Goal: Transaction & Acquisition: Purchase product/service

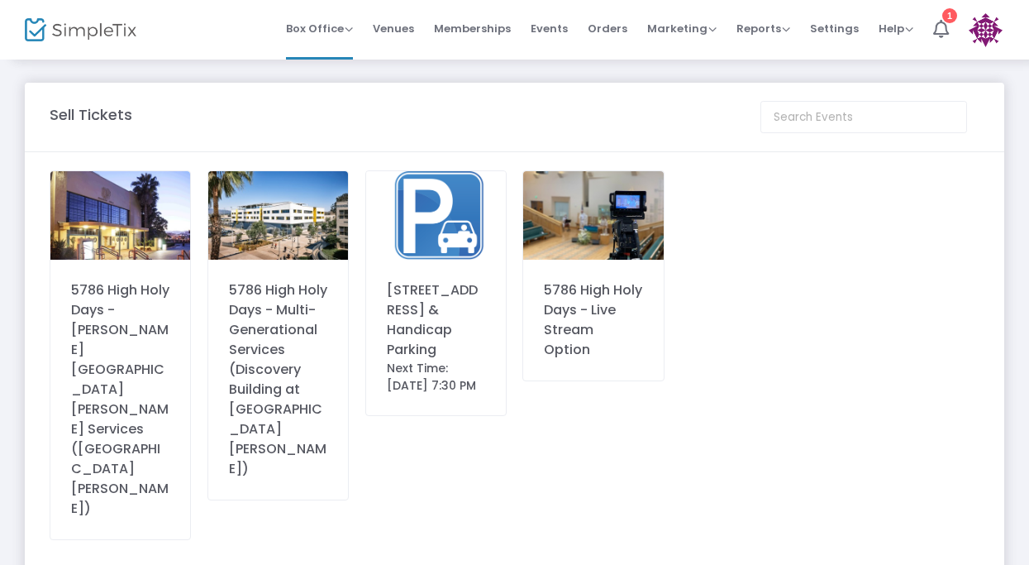
click at [121, 217] on img at bounding box center [120, 215] width 140 height 88
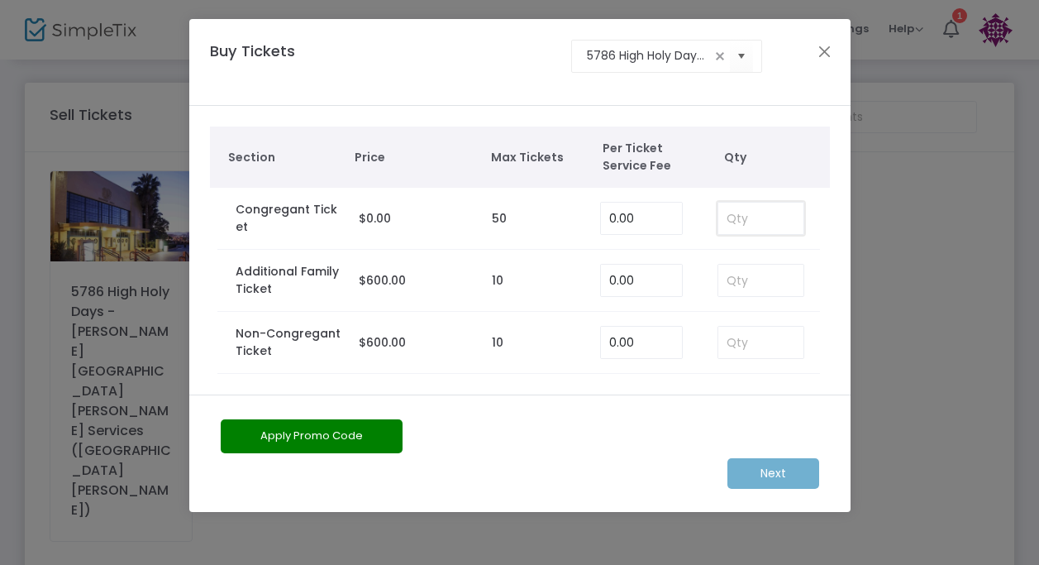
click at [738, 219] on input at bounding box center [761, 218] width 86 height 31
type input "2"
click at [789, 477] on m-button "Next" at bounding box center [773, 473] width 92 height 31
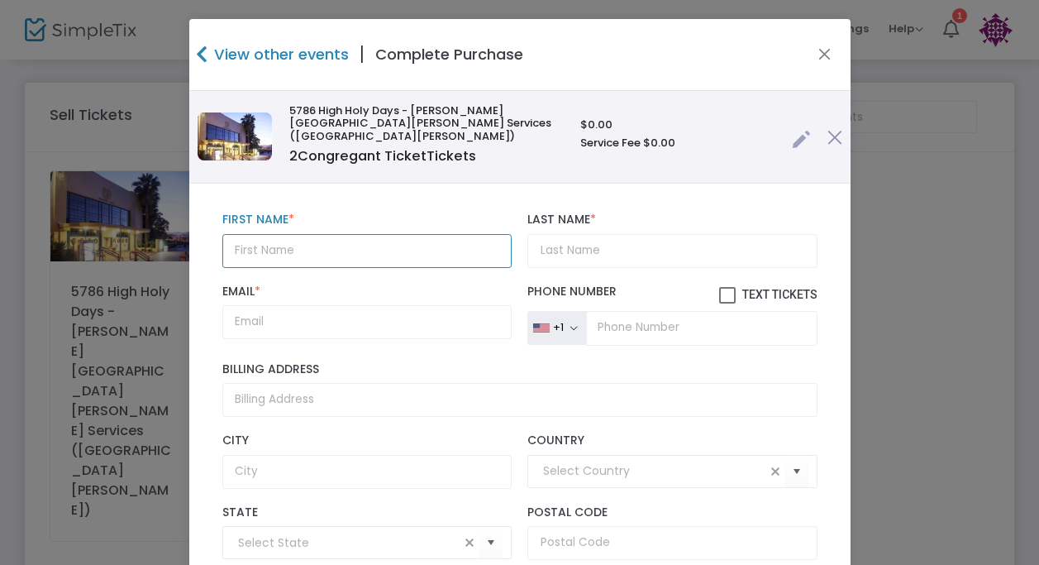
click at [363, 234] on input "text" at bounding box center [366, 251] width 289 height 34
type input "[PERSON_NAME]"
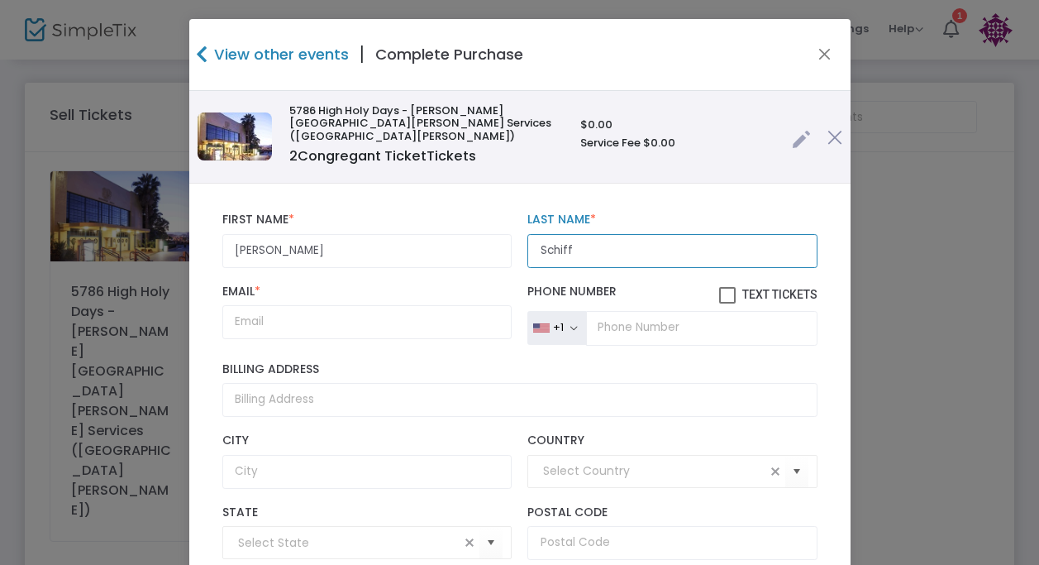
type input "Schiff"
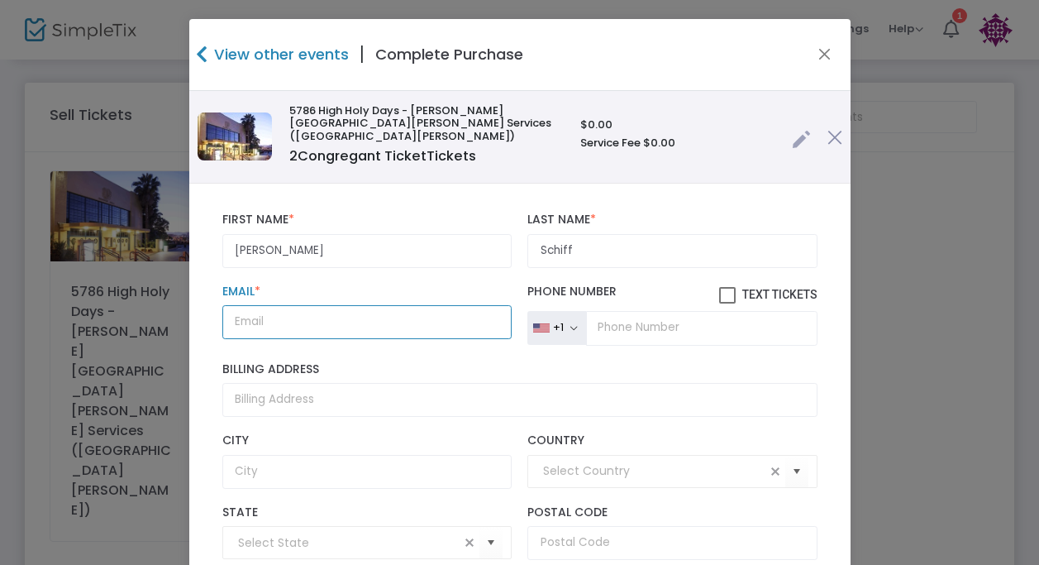
click at [301, 312] on input "Email *" at bounding box center [366, 322] width 289 height 34
paste input "[PERSON_NAME][EMAIL_ADDRESS][DOMAIN_NAME]"
type input "[PERSON_NAME][EMAIL_ADDRESS][DOMAIN_NAME]"
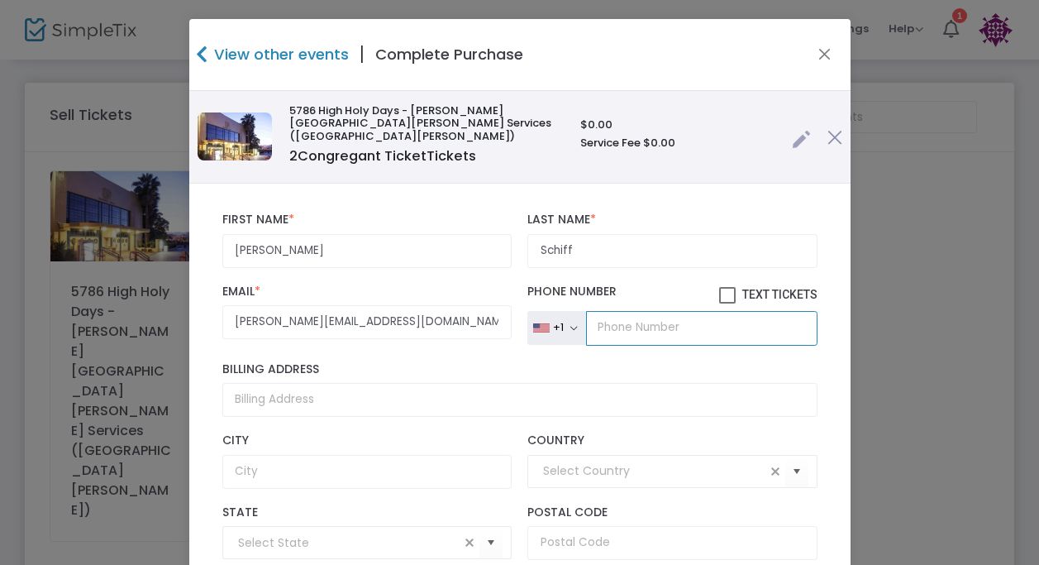
click at [676, 317] on input "tel" at bounding box center [701, 328] width 231 height 35
paste input "[PHONE_NUMBER]"
type input "[PHONE_NUMBER]"
click at [719, 287] on span at bounding box center [727, 295] width 17 height 17
click at [727, 303] on input "Text Tickets" at bounding box center [727, 303] width 1 height 1
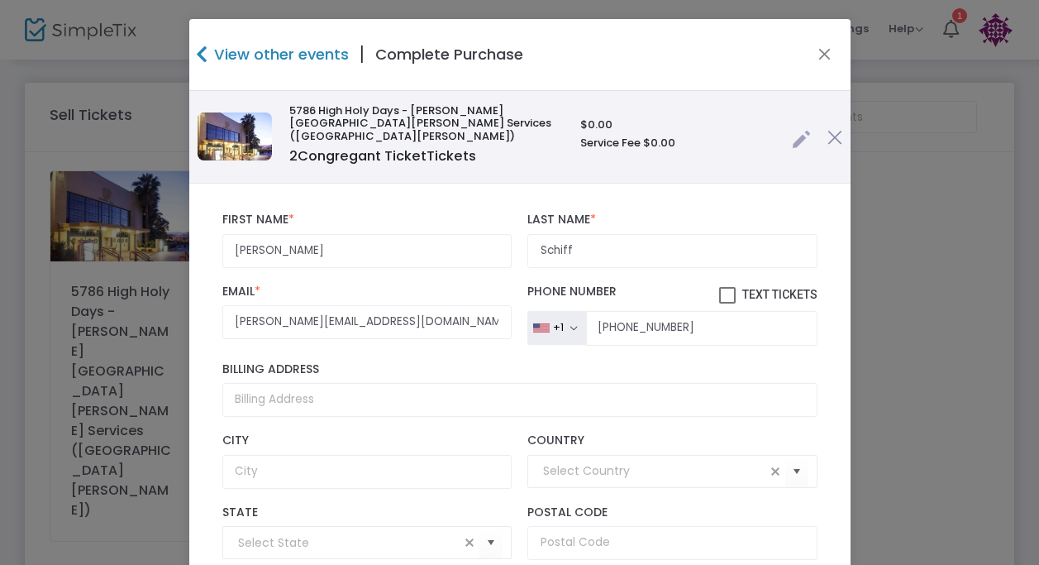
checkbox input "true"
click at [820, 50] on button "Close" at bounding box center [823, 54] width 21 height 21
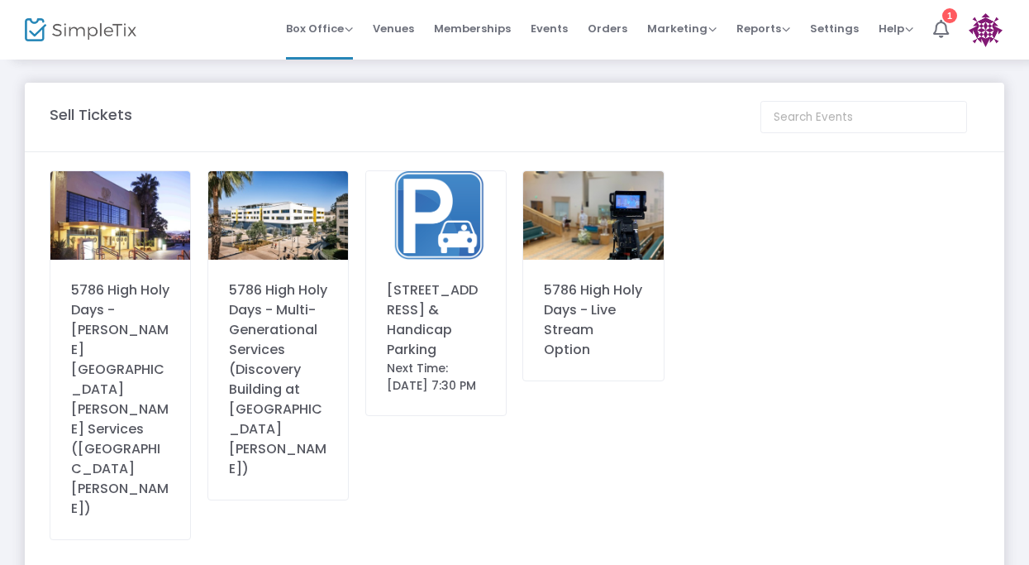
click at [576, 292] on div "5786 High Holy Days - Live Stream Option" at bounding box center [593, 319] width 98 height 79
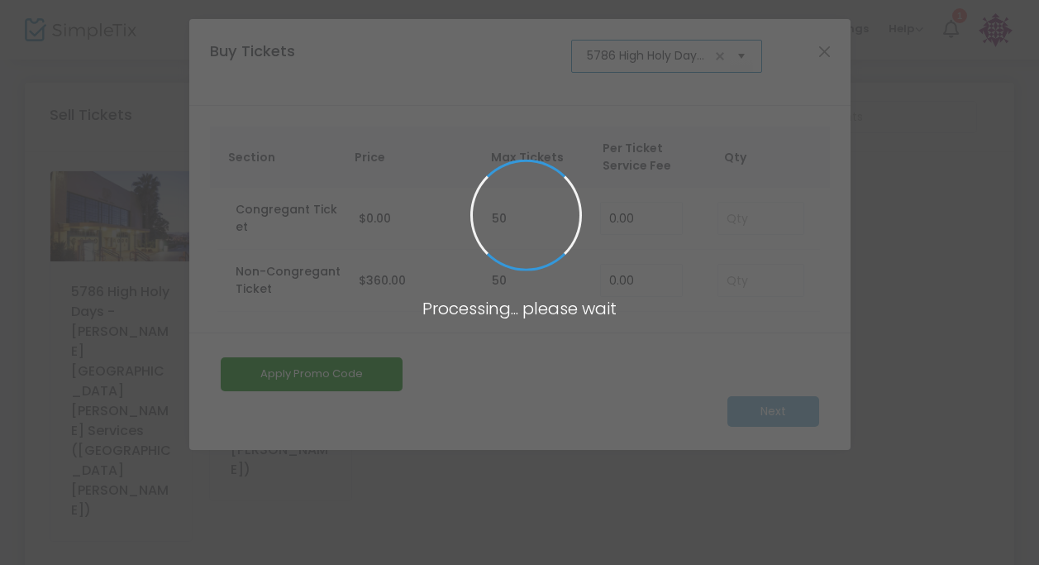
scroll to position [0, 115]
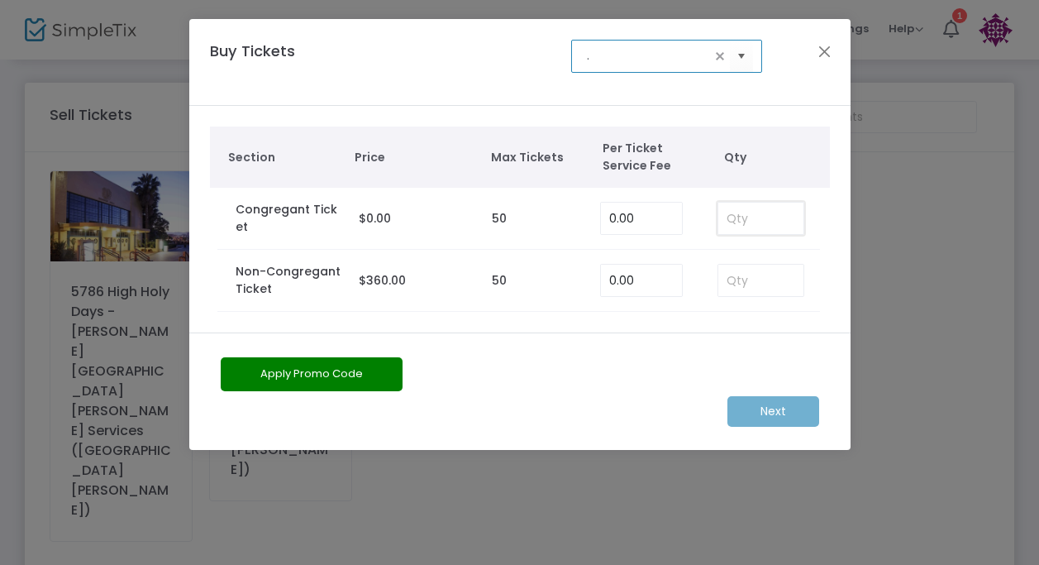
click at [765, 225] on input at bounding box center [761, 218] width 86 height 31
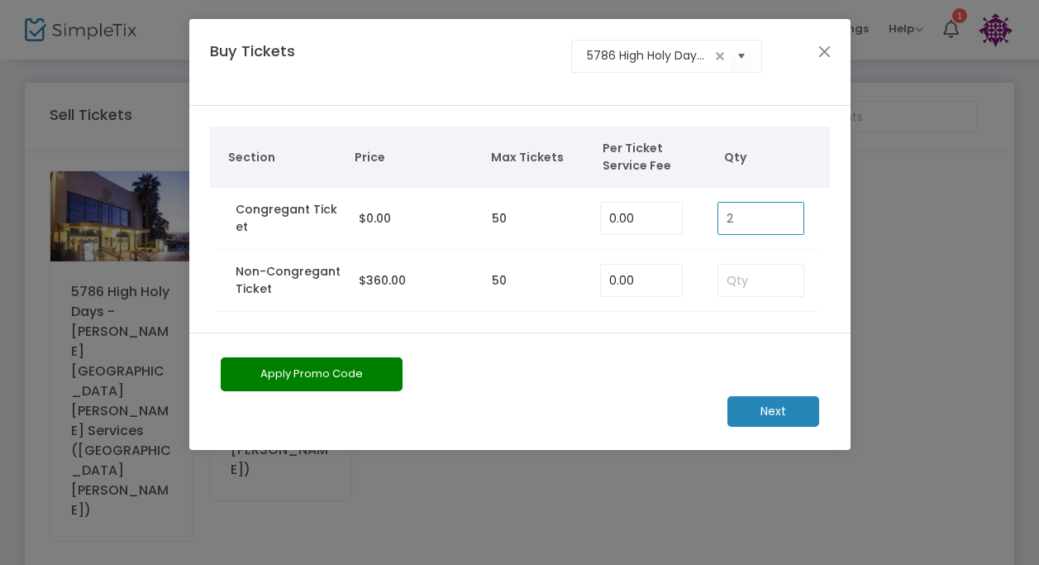
type input "2"
click at [764, 403] on m-button "Next" at bounding box center [773, 411] width 92 height 31
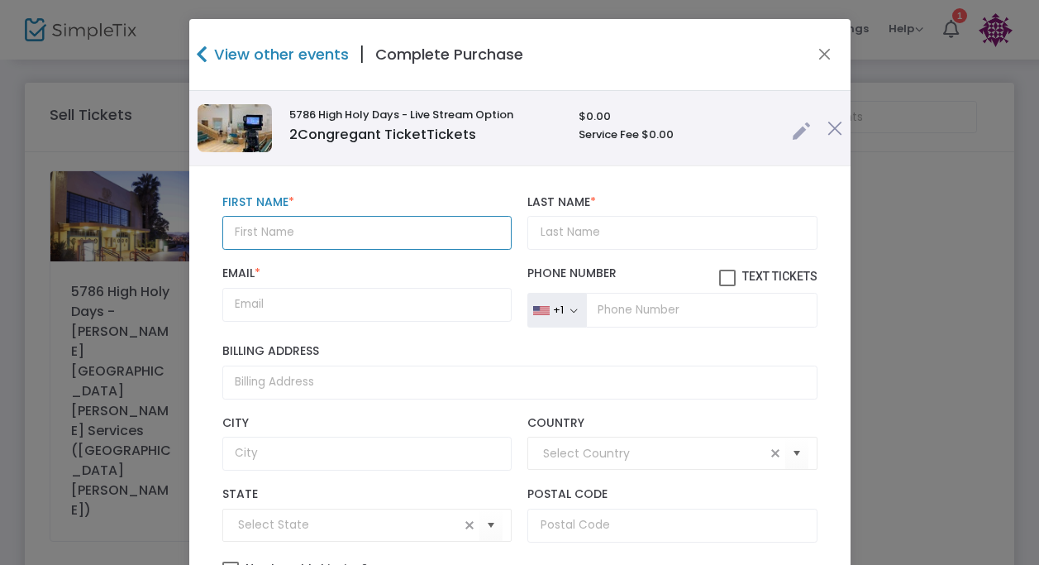
click at [269, 231] on input "text" at bounding box center [366, 233] width 289 height 34
type input "[PERSON_NAME]"
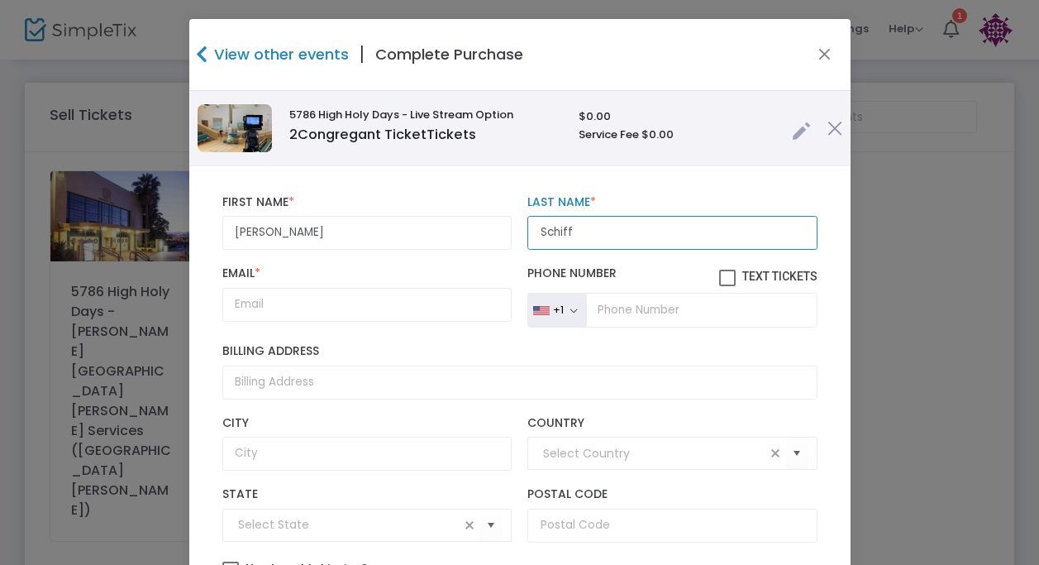
type input "Schiff"
click at [593, 317] on input "tel" at bounding box center [701, 310] width 231 height 35
paste input "[PHONE_NUMBER]"
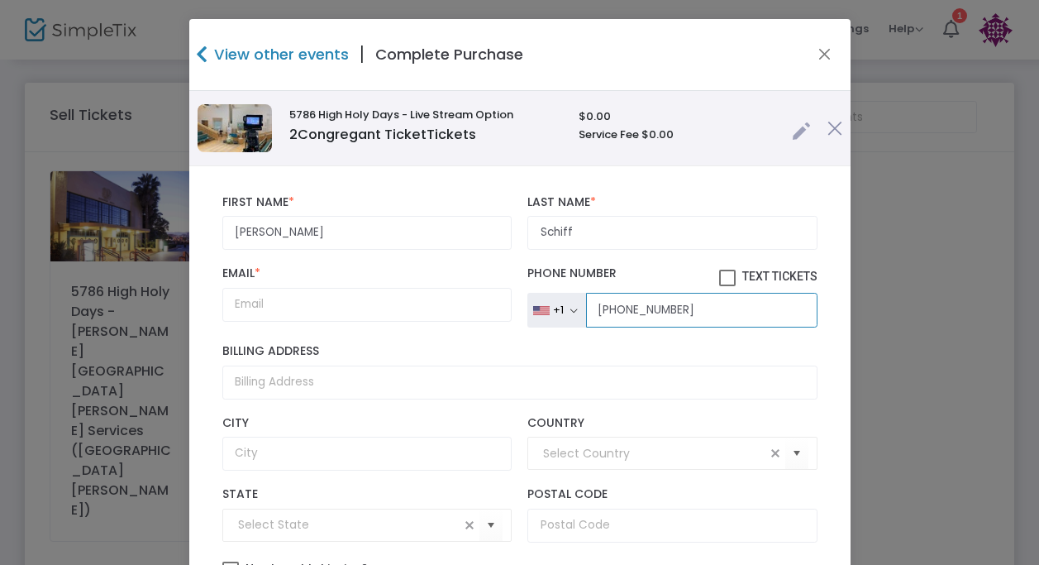
type input "[PHONE_NUMBER]"
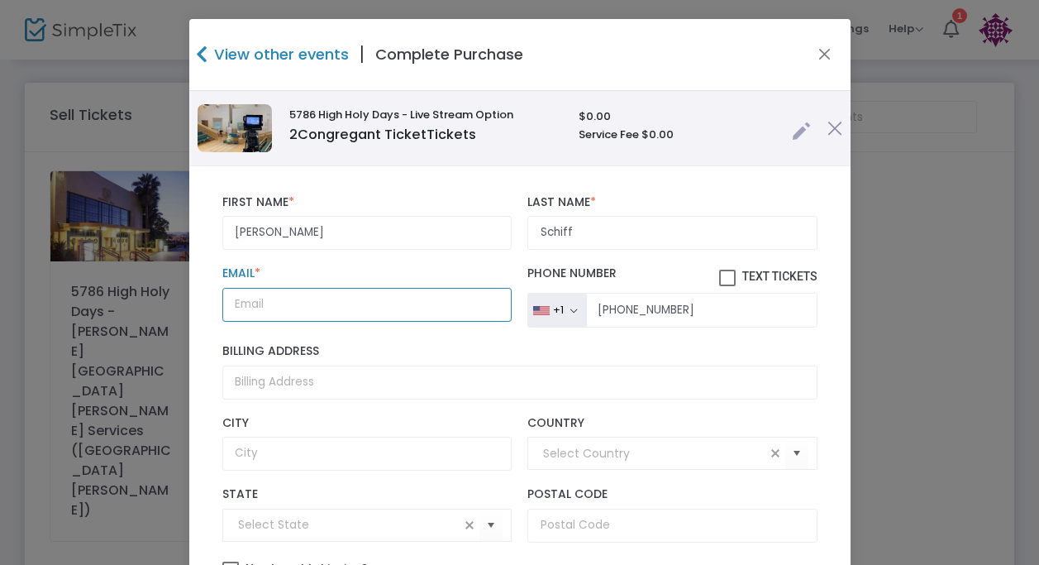
click at [380, 316] on input "Email *" at bounding box center [366, 305] width 289 height 34
paste input "[PERSON_NAME][EMAIL_ADDRESS][DOMAIN_NAME]"
type input "[PERSON_NAME][EMAIL_ADDRESS][DOMAIN_NAME]"
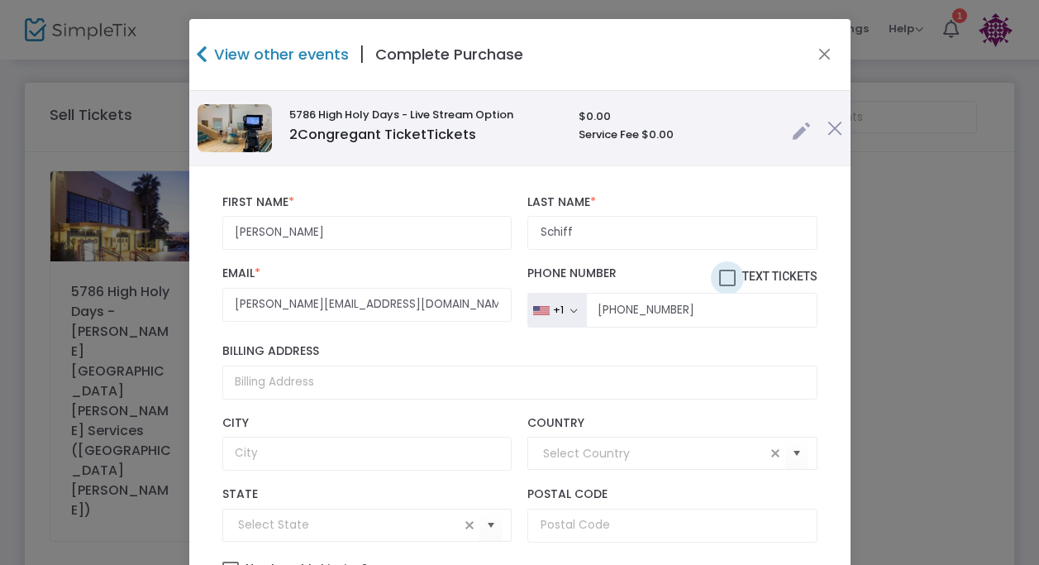
click at [742, 279] on span "Text Tickets" at bounding box center [779, 275] width 75 height 13
click at [727, 286] on input "Text Tickets" at bounding box center [727, 286] width 1 height 1
checkbox input "true"
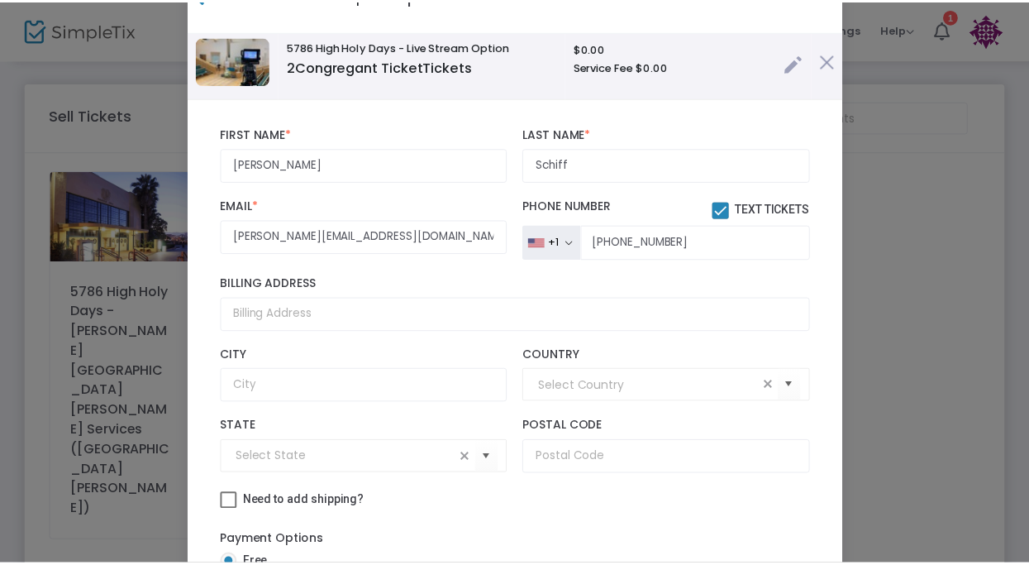
scroll to position [201, 0]
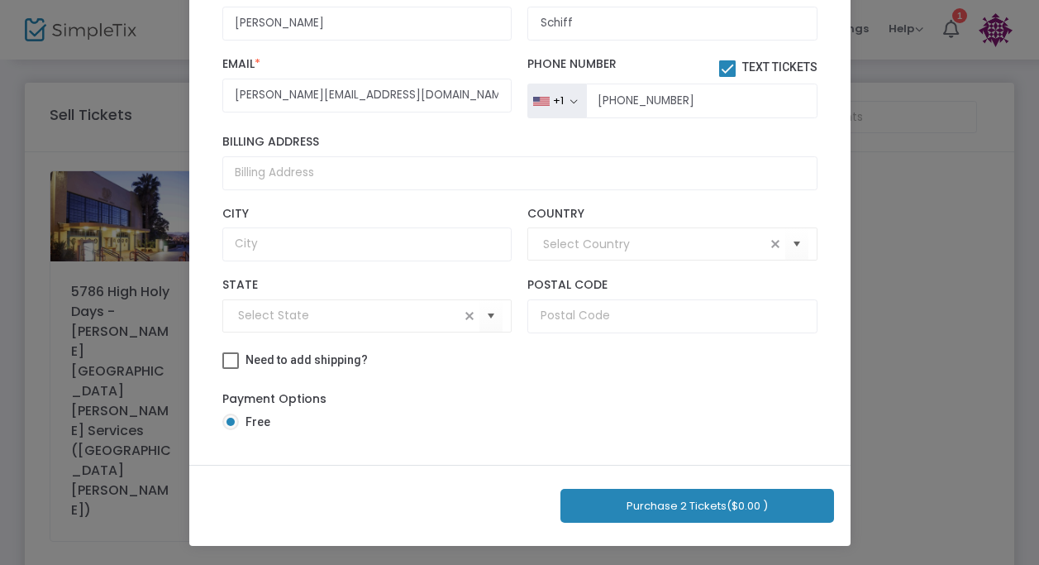
click at [629, 500] on button "Purchase 2 Tickets ($0.00 )" at bounding box center [697, 506] width 274 height 34
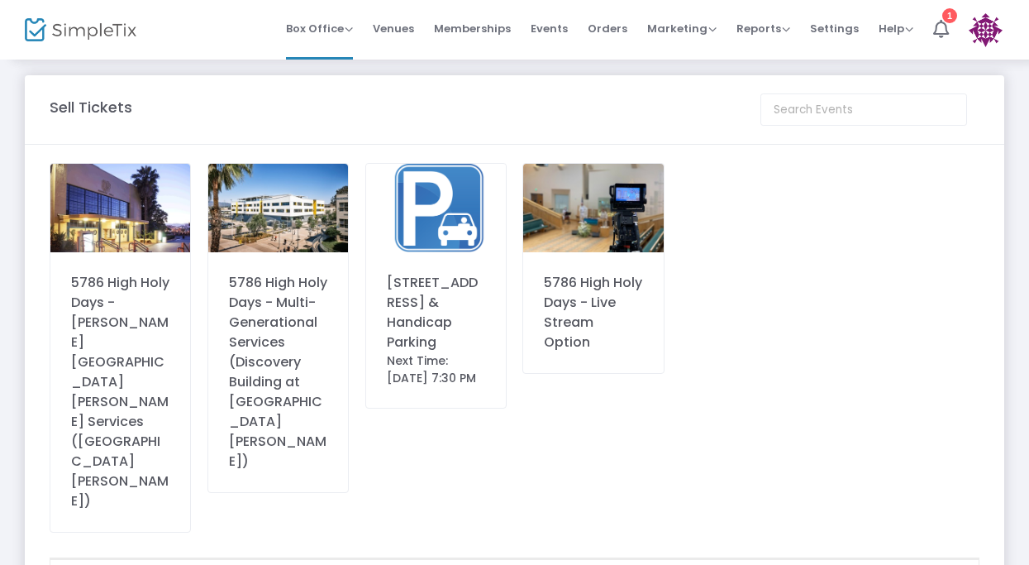
scroll to position [0, 0]
